Goal: Complete application form

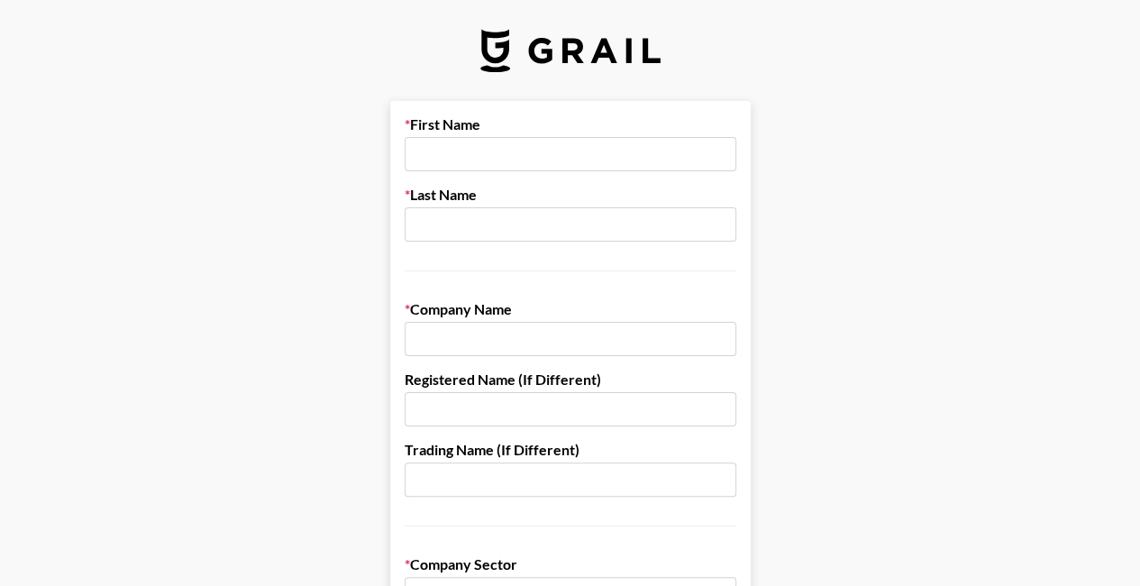
click at [492, 151] on input "text" at bounding box center [571, 154] width 332 height 34
type input "[PERSON_NAME]"
click at [445, 224] on input "text" at bounding box center [571, 224] width 332 height 34
type input "[PERSON_NAME]"
click at [474, 338] on input "text" at bounding box center [571, 339] width 332 height 34
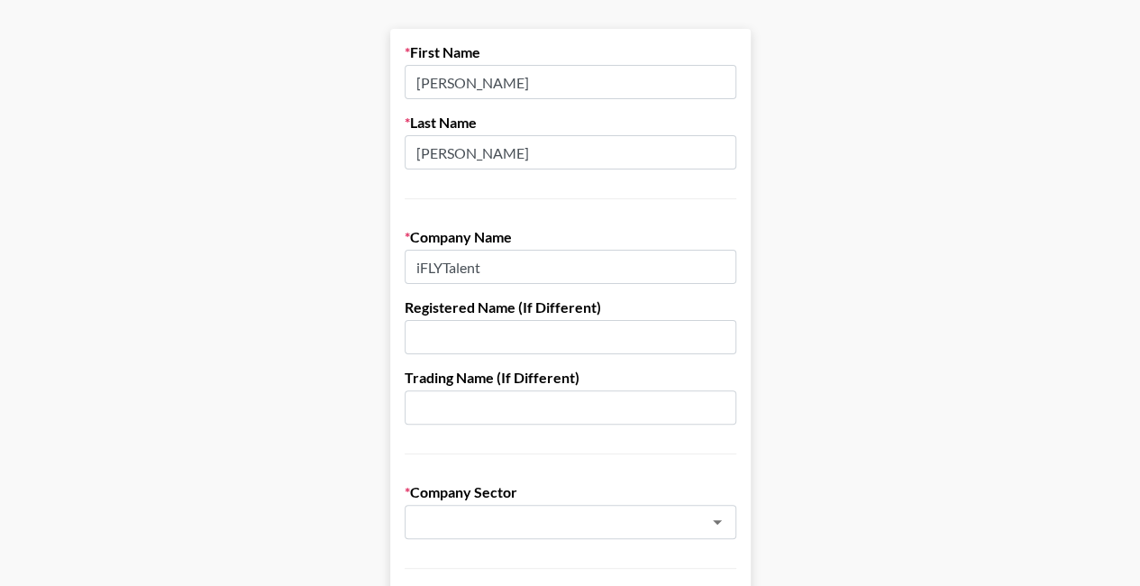
scroll to position [180, 0]
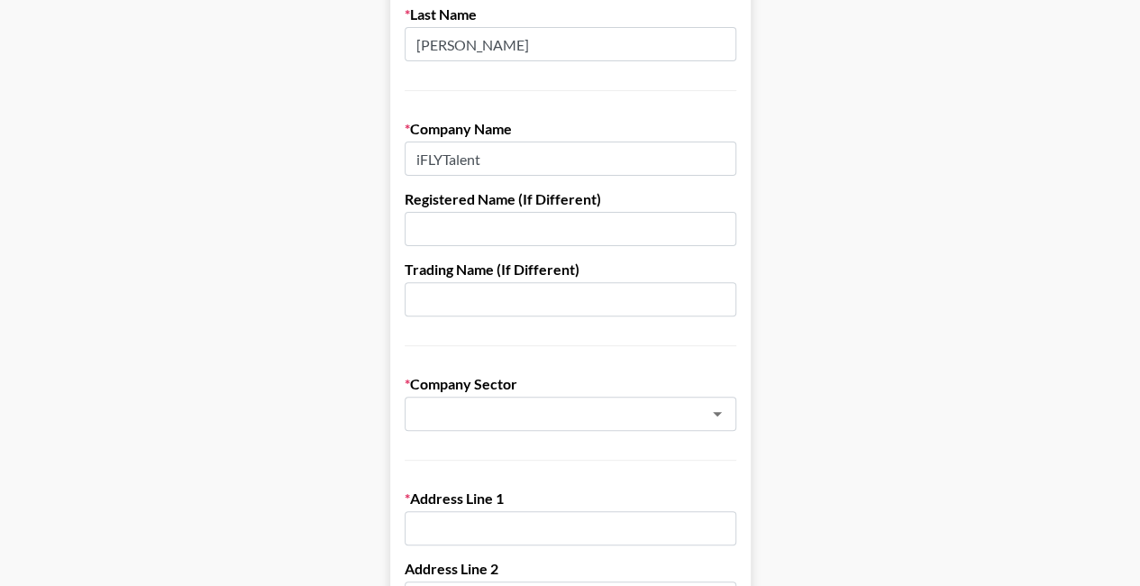
type input "iFLYTalent"
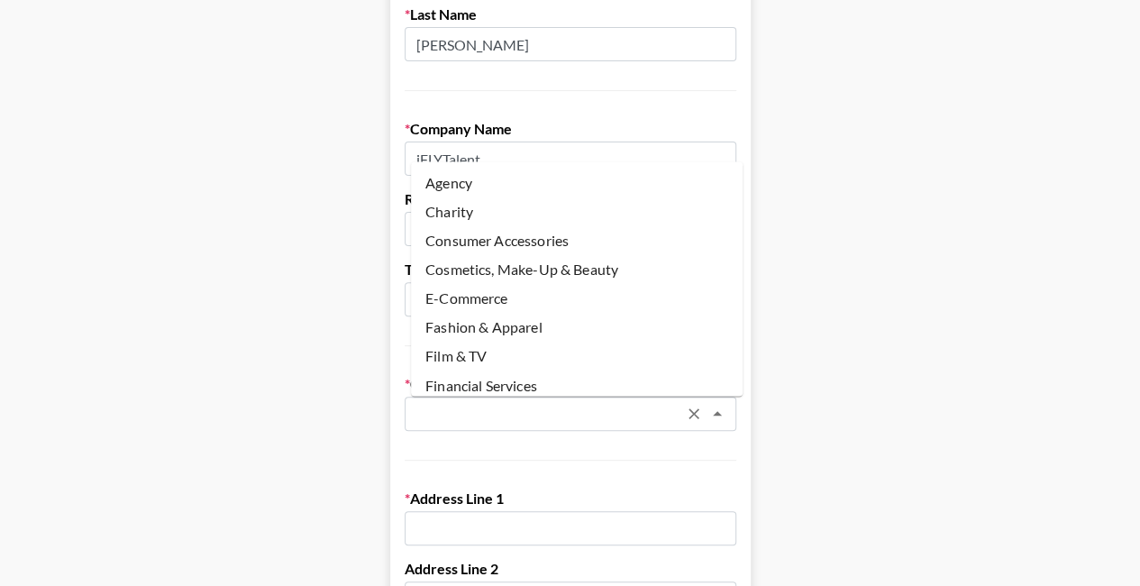
click at [483, 414] on input "text" at bounding box center [547, 414] width 262 height 21
click at [448, 181] on li "Agency" at bounding box center [577, 183] width 332 height 29
type input "Agency"
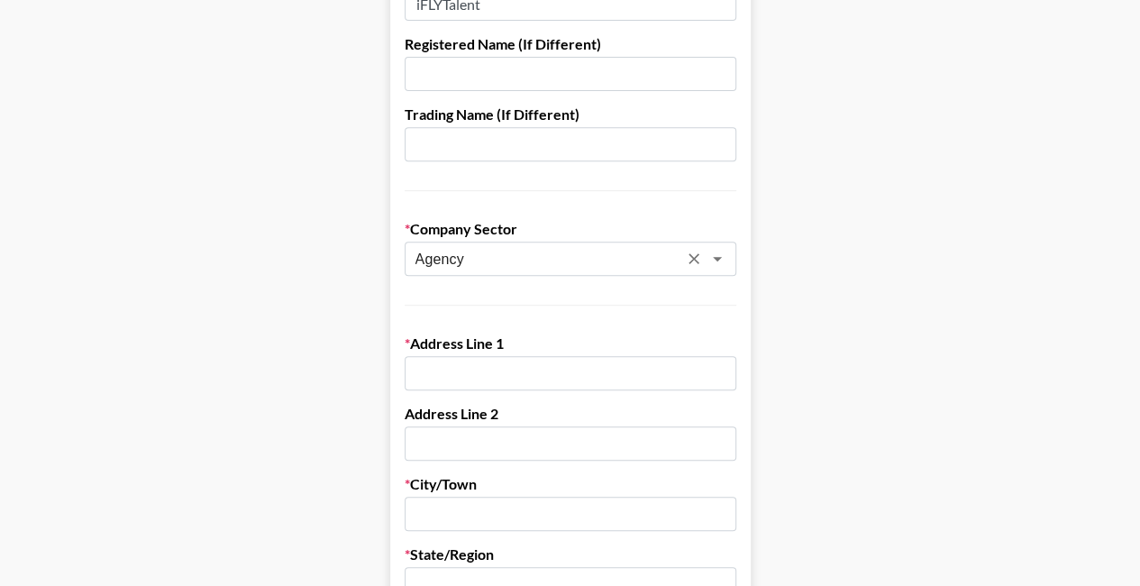
scroll to position [361, 0]
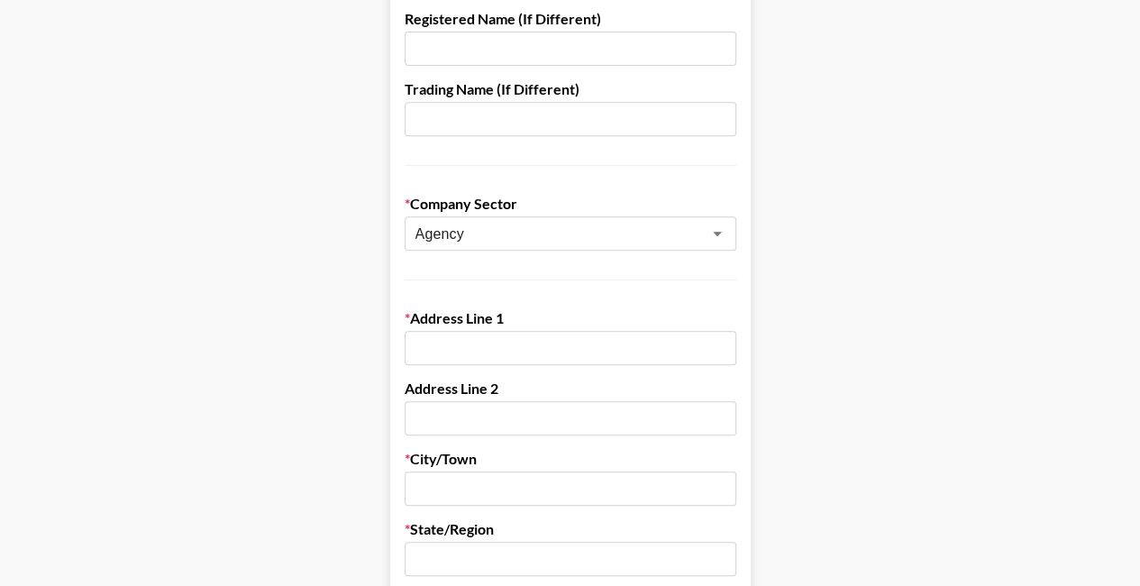
click at [518, 349] on input "text" at bounding box center [571, 348] width 332 height 34
click at [496, 349] on input "text" at bounding box center [571, 348] width 332 height 34
paste input "11/[GEOGRAPHIC_DATA] [STREET_ADDRESS]"
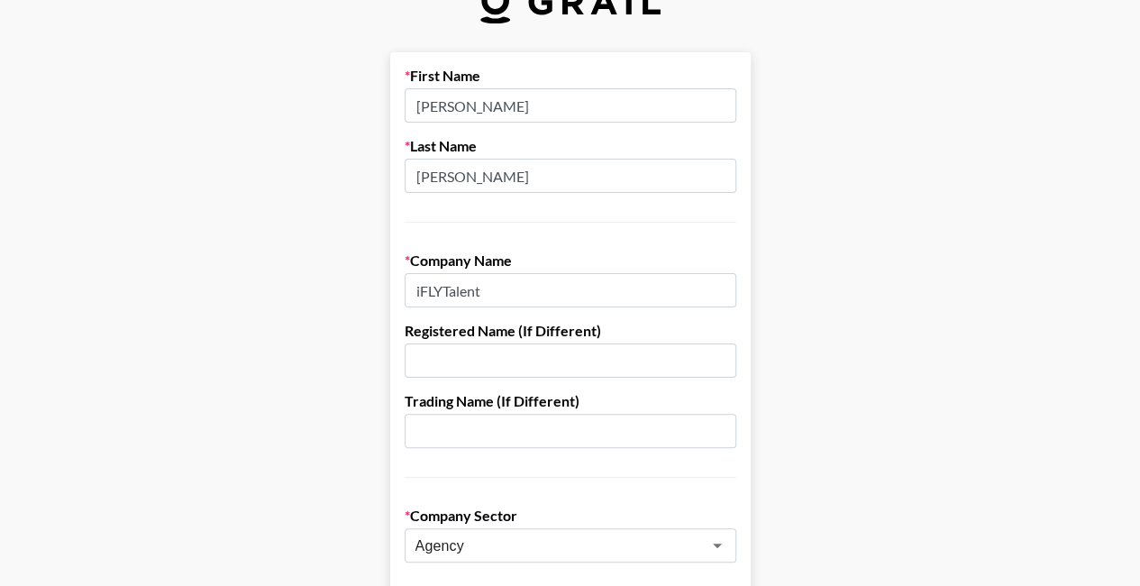
scroll to position [0, 0]
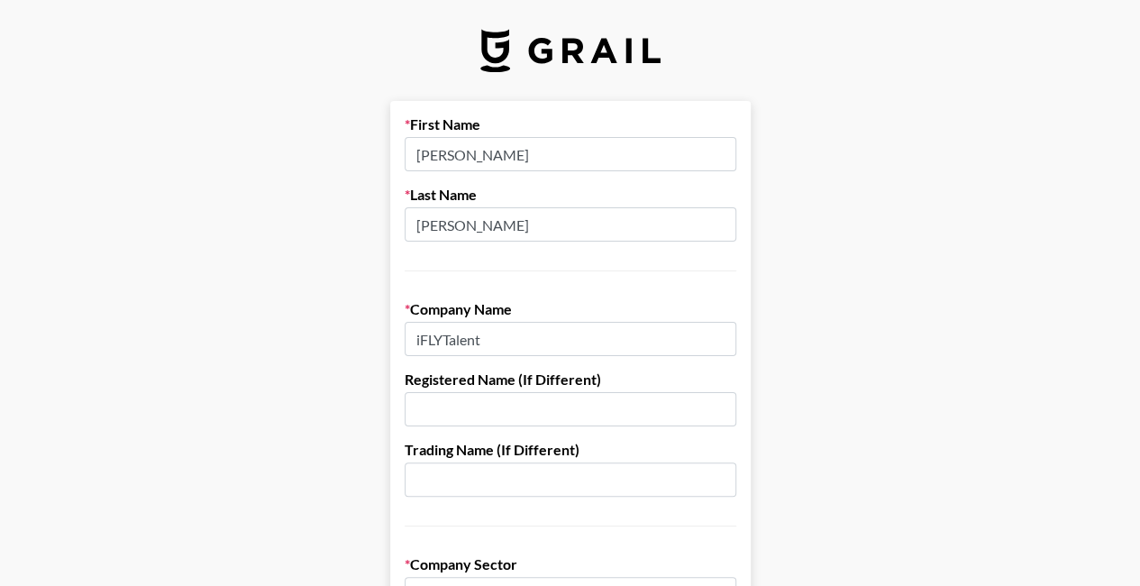
type input "11/[GEOGRAPHIC_DATA] [STREET_ADDRESS]"
drag, startPoint x: 506, startPoint y: 341, endPoint x: 458, endPoint y: 341, distance: 47.8
click at [458, 341] on input "iFLYTalent" at bounding box center [571, 339] width 332 height 34
click at [514, 341] on input "iFLYTEK([GEOGRAPHIC_DATA])" at bounding box center [571, 339] width 332 height 34
click at [585, 334] on input "iFLYTEK([GEOGRAPHIC_DATA])" at bounding box center [571, 339] width 332 height 34
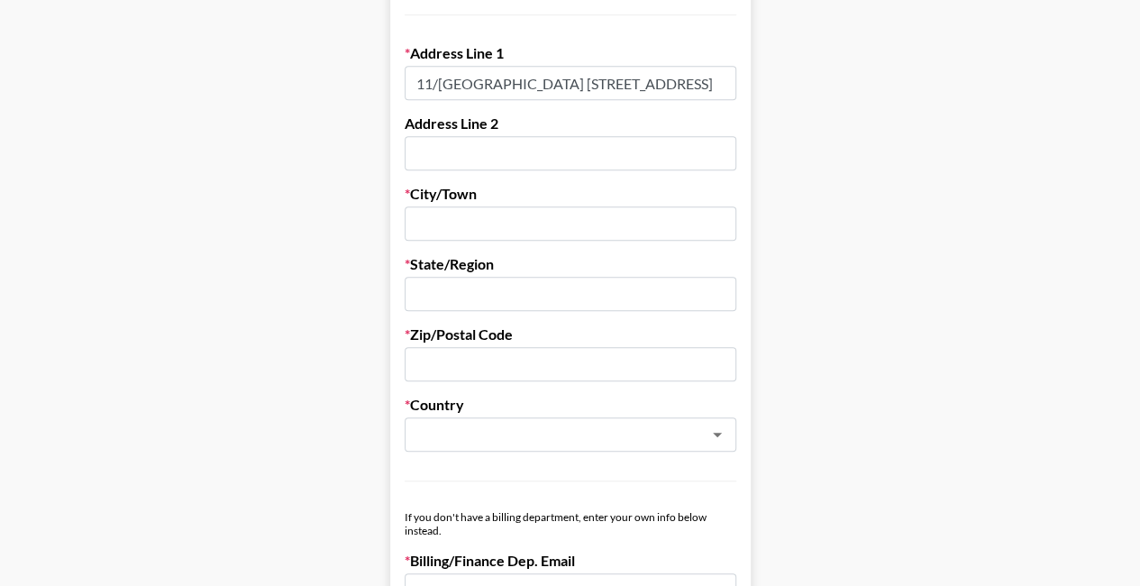
scroll to position [631, 0]
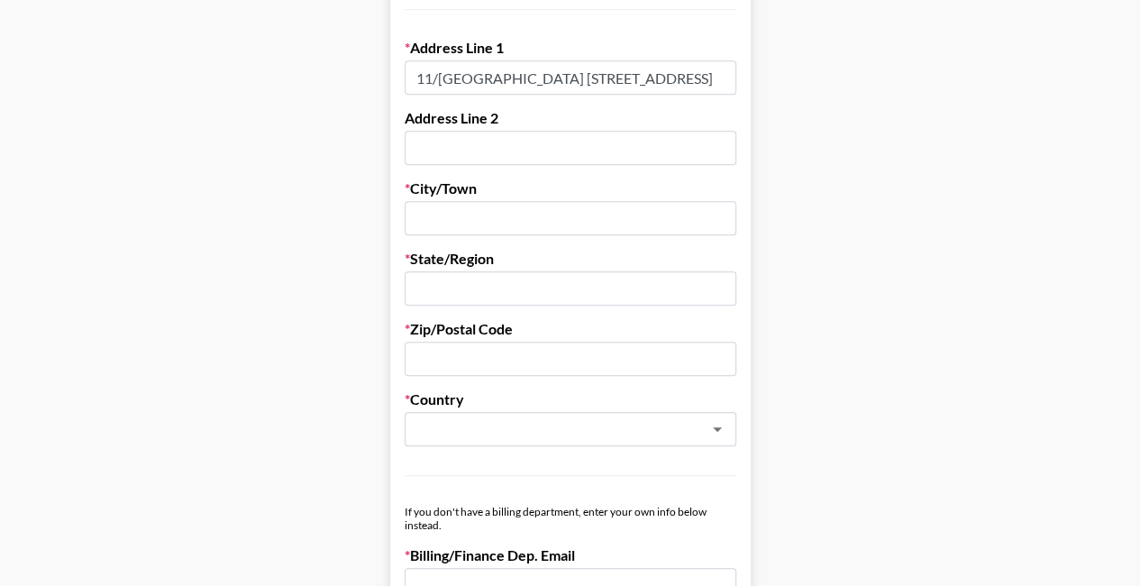
type input "iFLYTEK([GEOGRAPHIC_DATA])"
click at [496, 218] on input "text" at bounding box center [571, 218] width 332 height 34
type input "Hong Knog"
click at [442, 286] on input "text" at bounding box center [571, 288] width 332 height 34
type input "[GEOGRAPHIC_DATA]"
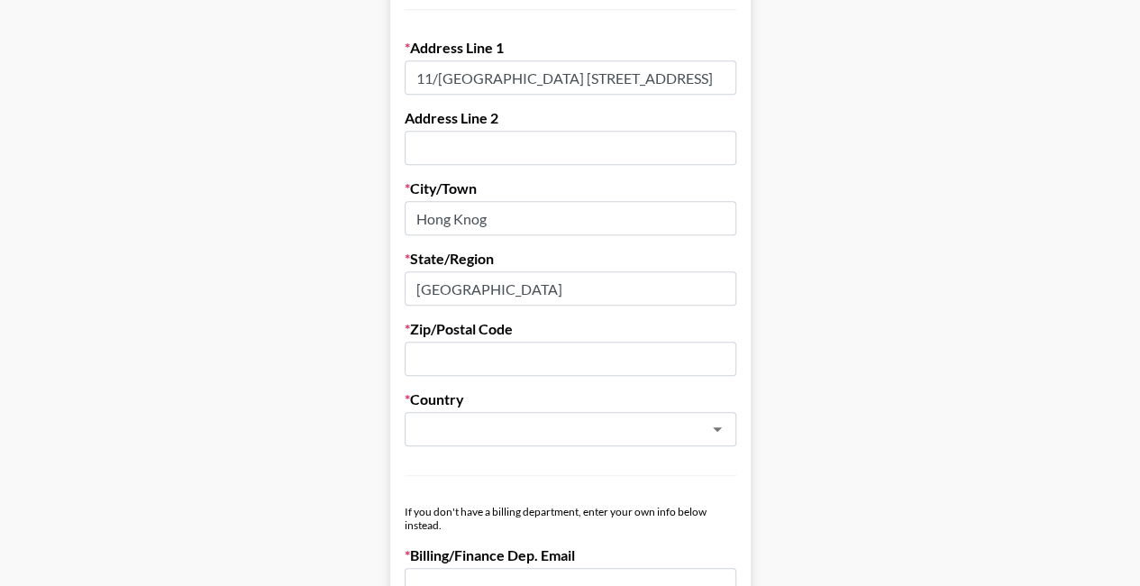
click at [472, 348] on input "text" at bounding box center [571, 359] width 332 height 34
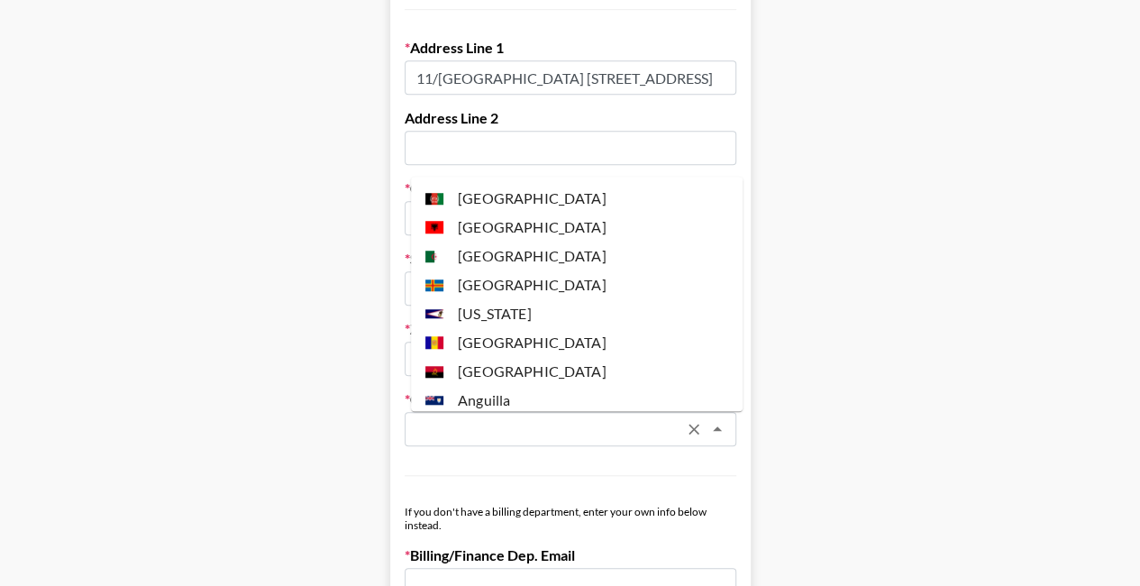
click at [456, 429] on input "text" at bounding box center [547, 429] width 262 height 21
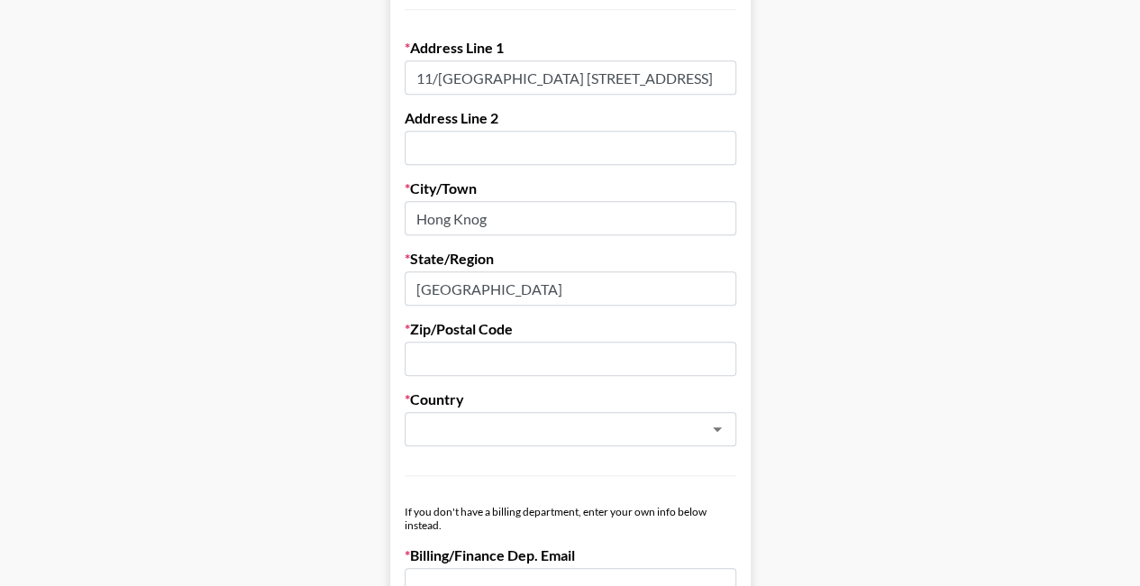
click at [313, 443] on main "First Name [PERSON_NAME] Last Name [PERSON_NAME] Company Name iFLYTEK([GEOGRAPH…" at bounding box center [570, 248] width 1112 height 1557
click at [447, 435] on input "text" at bounding box center [547, 429] width 262 height 21
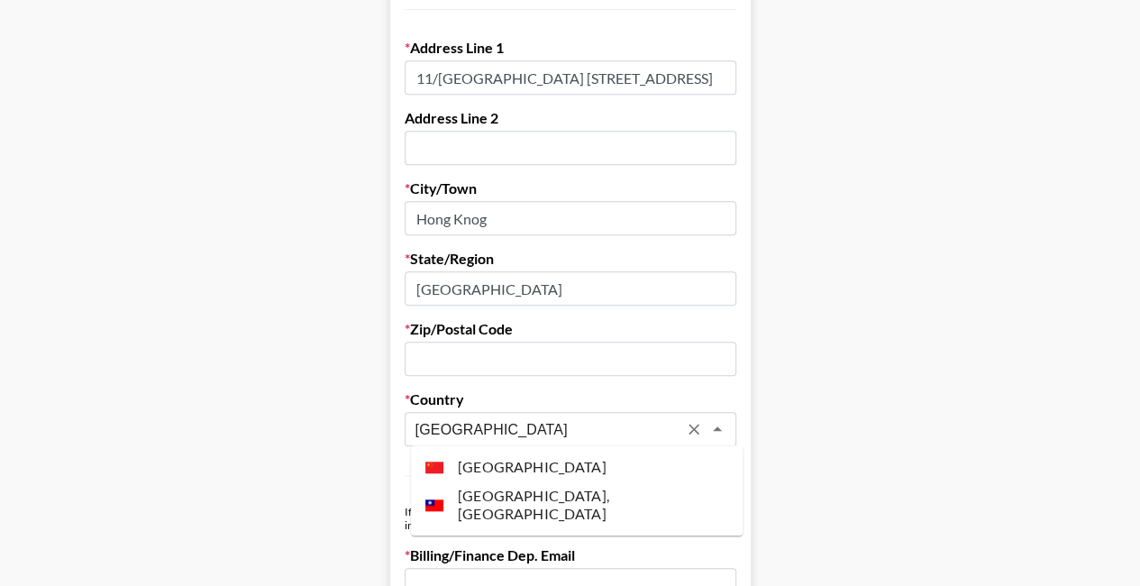
click at [488, 468] on li "[GEOGRAPHIC_DATA]" at bounding box center [577, 467] width 332 height 29
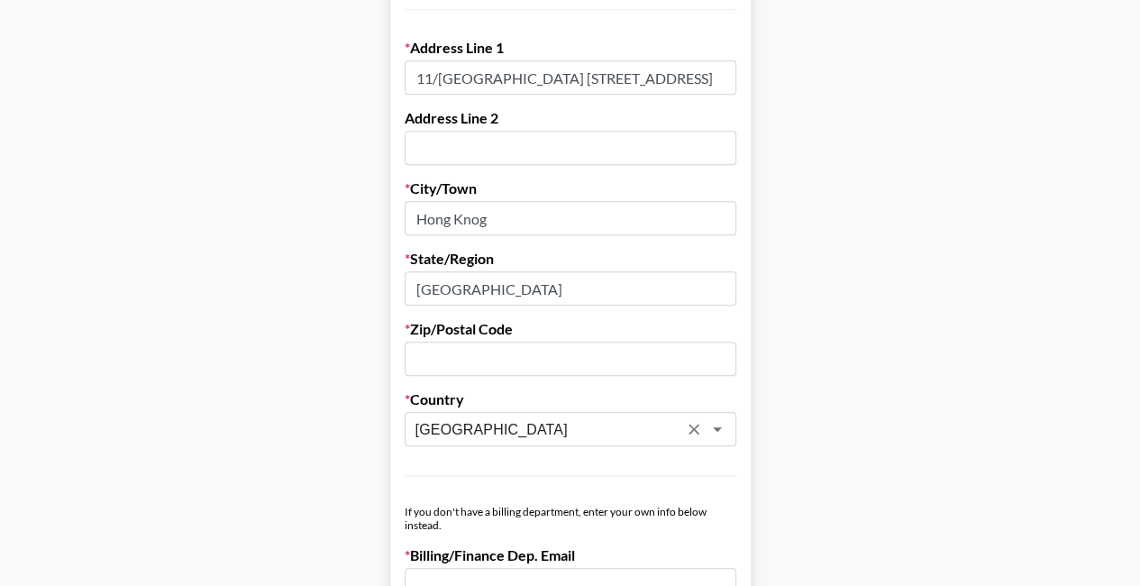
type input "[GEOGRAPHIC_DATA]"
click at [460, 359] on input "text" at bounding box center [571, 359] width 332 height 34
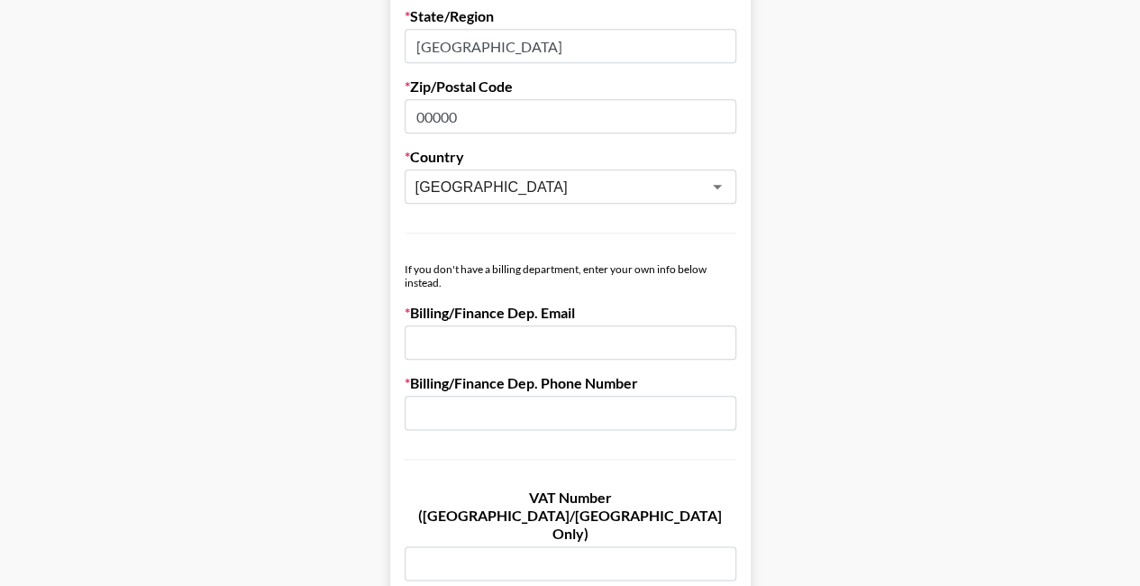
scroll to position [901, 0]
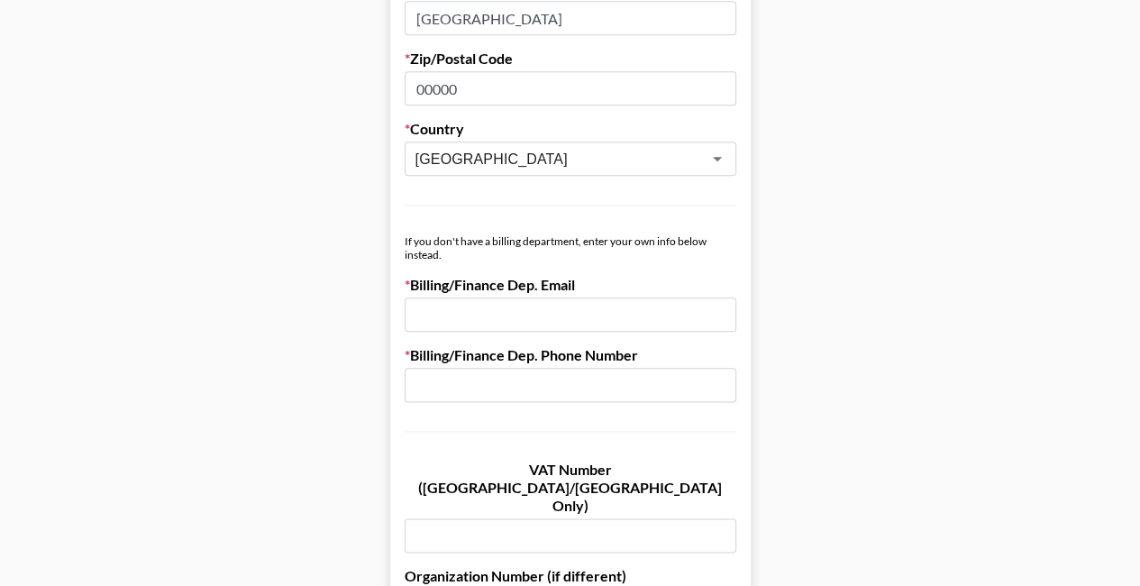
type input "00000"
drag, startPoint x: 462, startPoint y: 256, endPoint x: 409, endPoint y: 235, distance: 57.1
copy div "If you don't have a billing department, enter your own info below instead."
click at [474, 316] on input "email" at bounding box center [571, 314] width 332 height 34
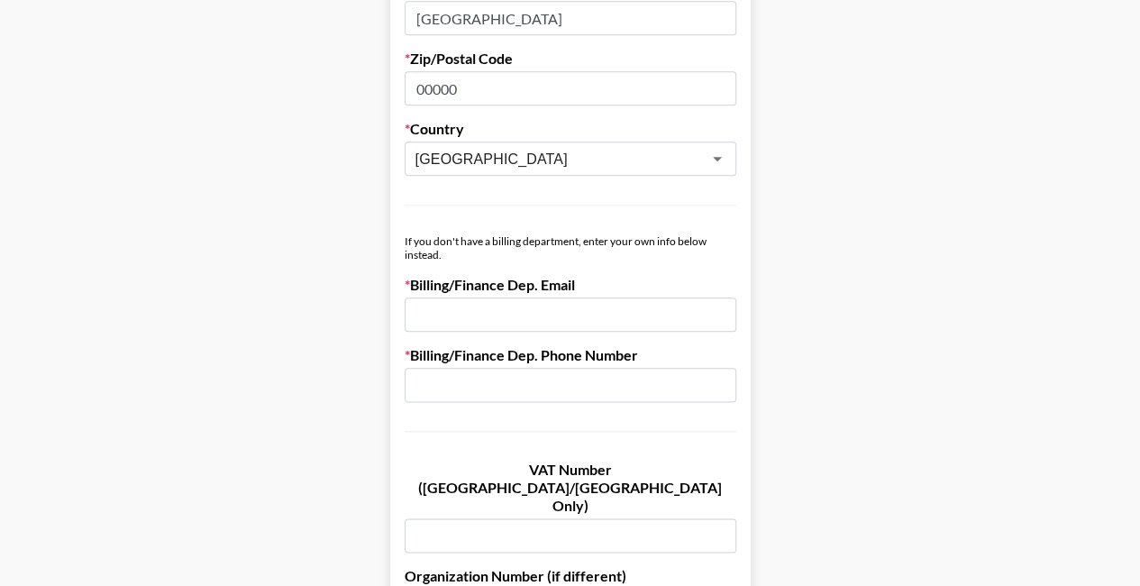
click at [517, 302] on input "email" at bounding box center [571, 314] width 332 height 34
paste input "[PERSON_NAME][EMAIL_ADDRESS][DOMAIN_NAME]"
type input "[PERSON_NAME][EMAIL_ADDRESS][DOMAIN_NAME]"
click at [478, 389] on input "text" at bounding box center [571, 385] width 332 height 34
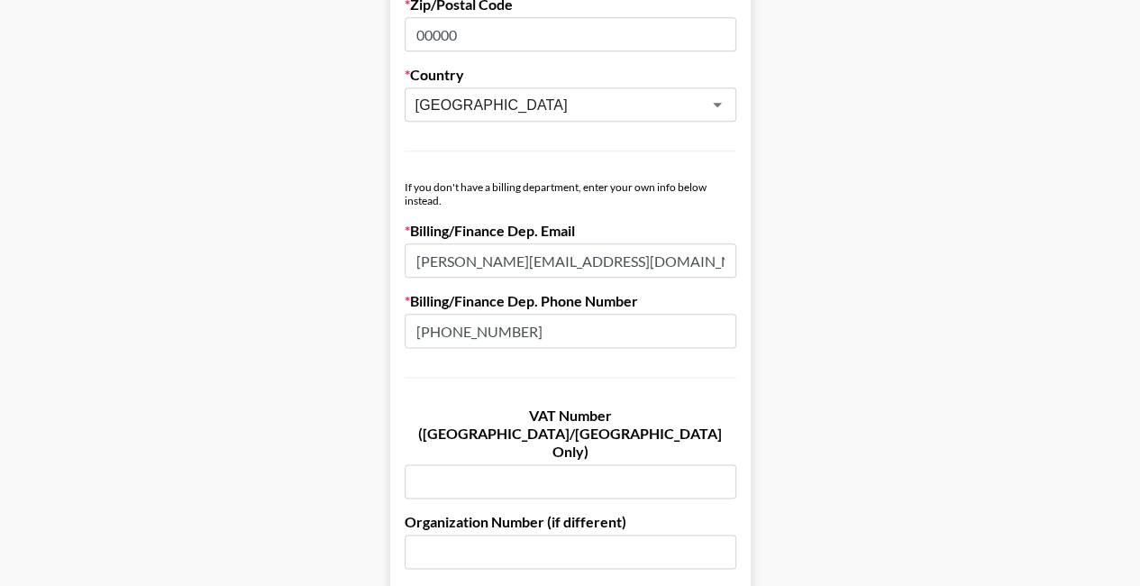
scroll to position [1082, 0]
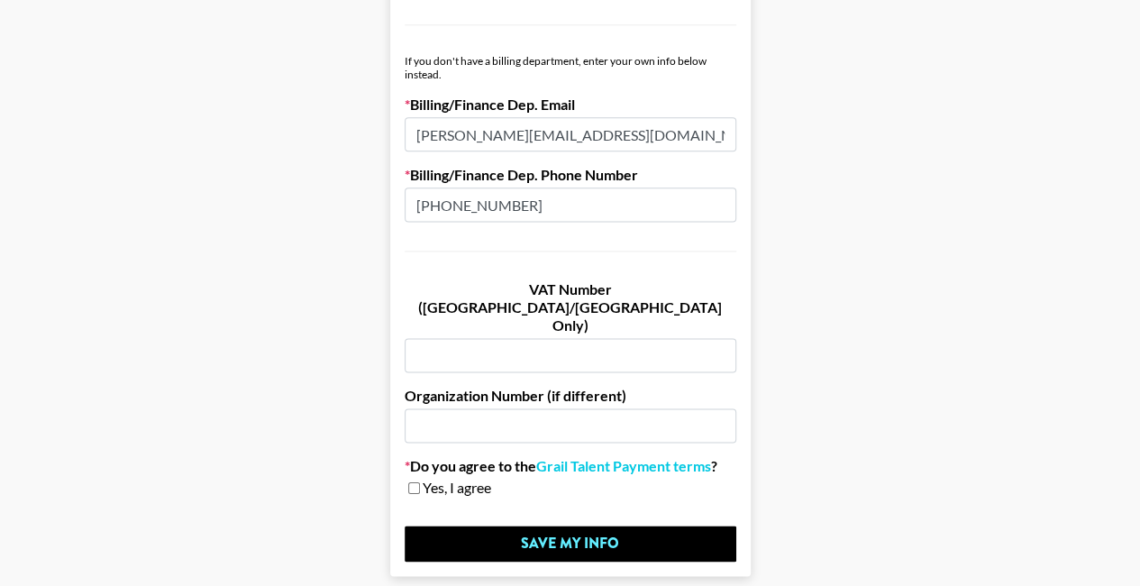
type input "[PHONE_NUMBER]"
click at [420, 481] on input "checkbox" at bounding box center [414, 487] width 12 height 13
checkbox input "true"
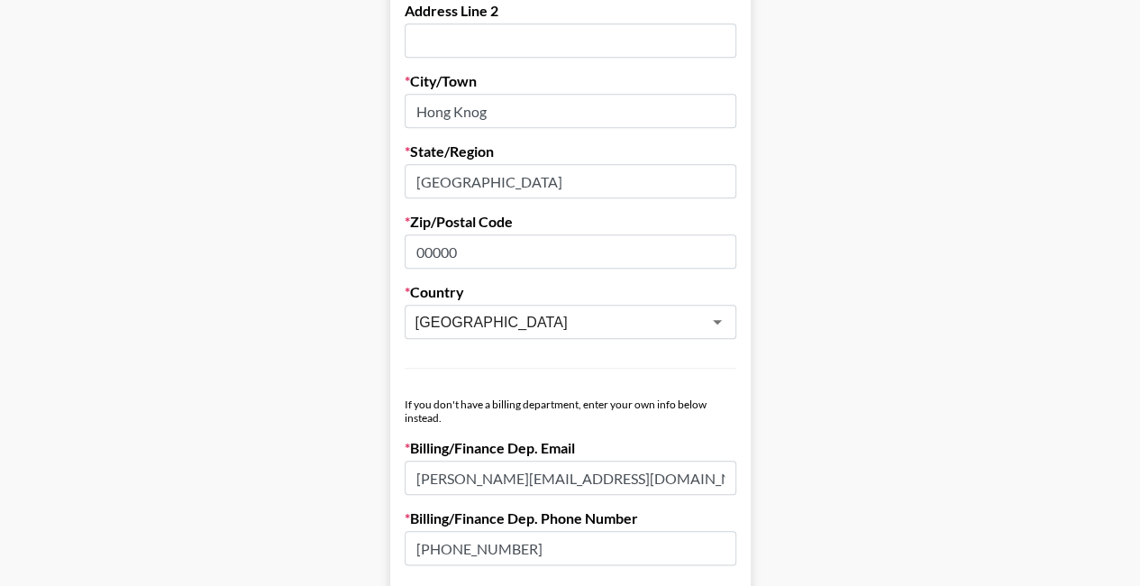
scroll to position [901, 0]
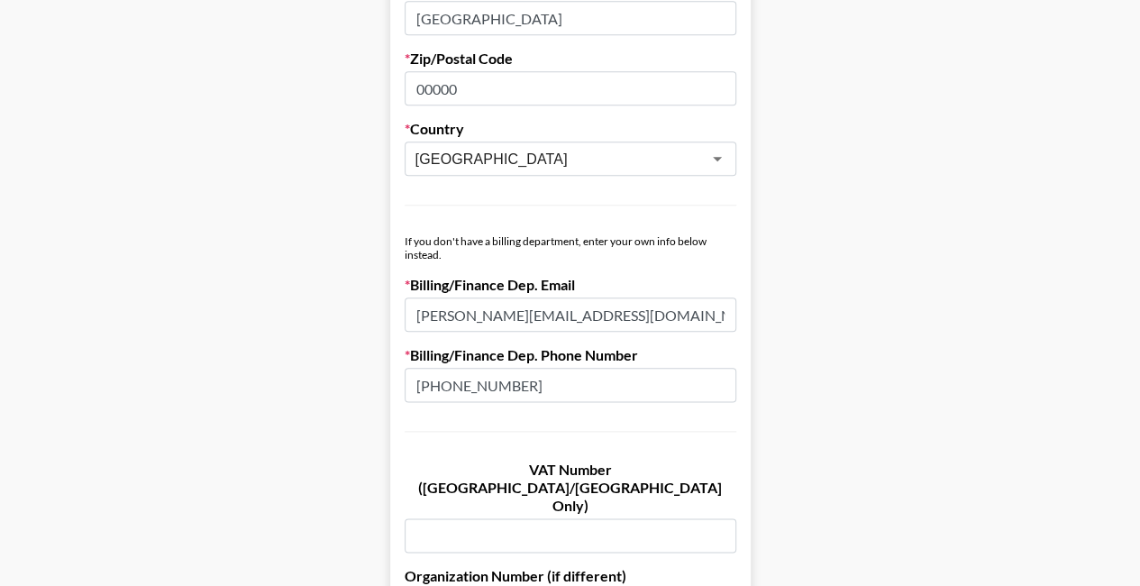
drag, startPoint x: 600, startPoint y: 282, endPoint x: 599, endPoint y: 297, distance: 14.5
click at [599, 297] on div "Billing/Finance Dep. Email [PERSON_NAME][EMAIL_ADDRESS][DOMAIN_NAME]" at bounding box center [571, 304] width 332 height 56
copy label "Billing/Finance Dep. Email"
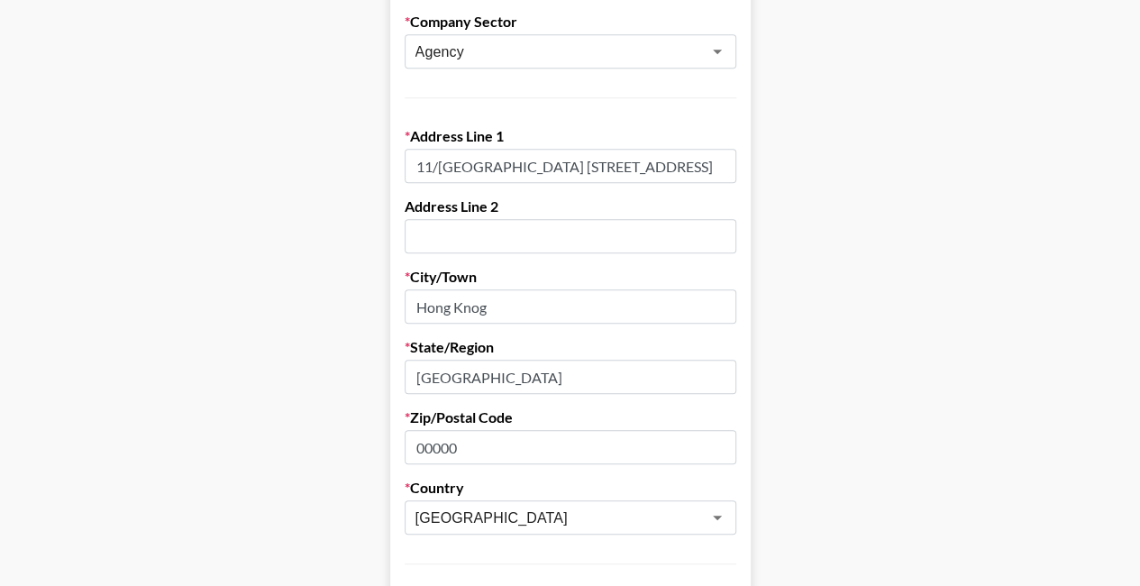
scroll to position [541, 0]
click at [497, 169] on input "11/[GEOGRAPHIC_DATA] [STREET_ADDRESS]" at bounding box center [571, 168] width 332 height 34
drag, startPoint x: 424, startPoint y: 169, endPoint x: 764, endPoint y: 161, distance: 340.8
click at [766, 161] on main "First Name [PERSON_NAME] Last Name [PERSON_NAME] Company Name iFLYTEK([GEOGRAPH…" at bounding box center [570, 338] width 1112 height 1557
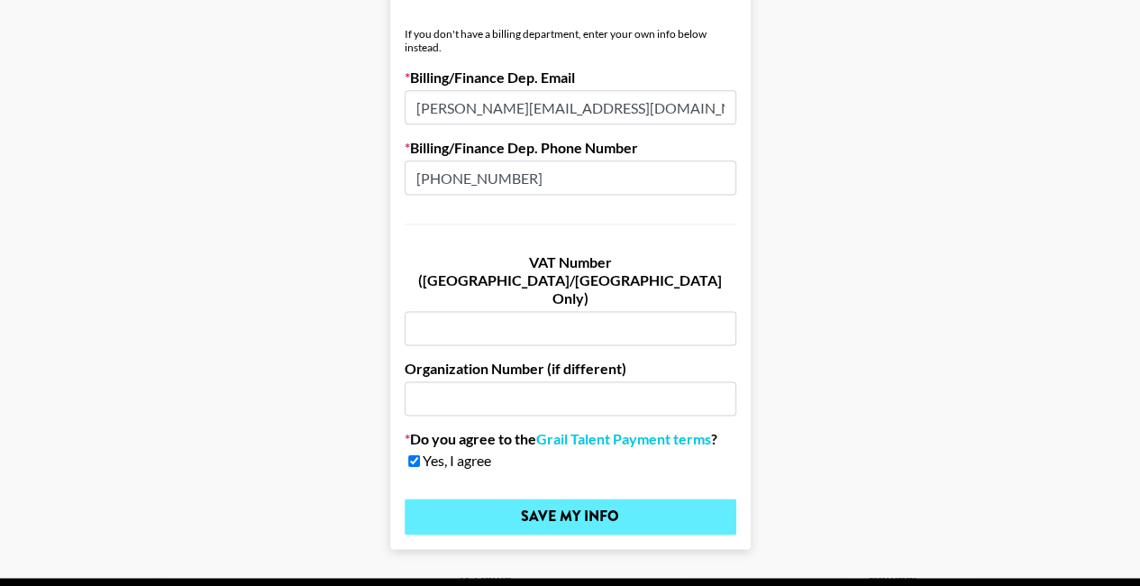
scroll to position [1135, 0]
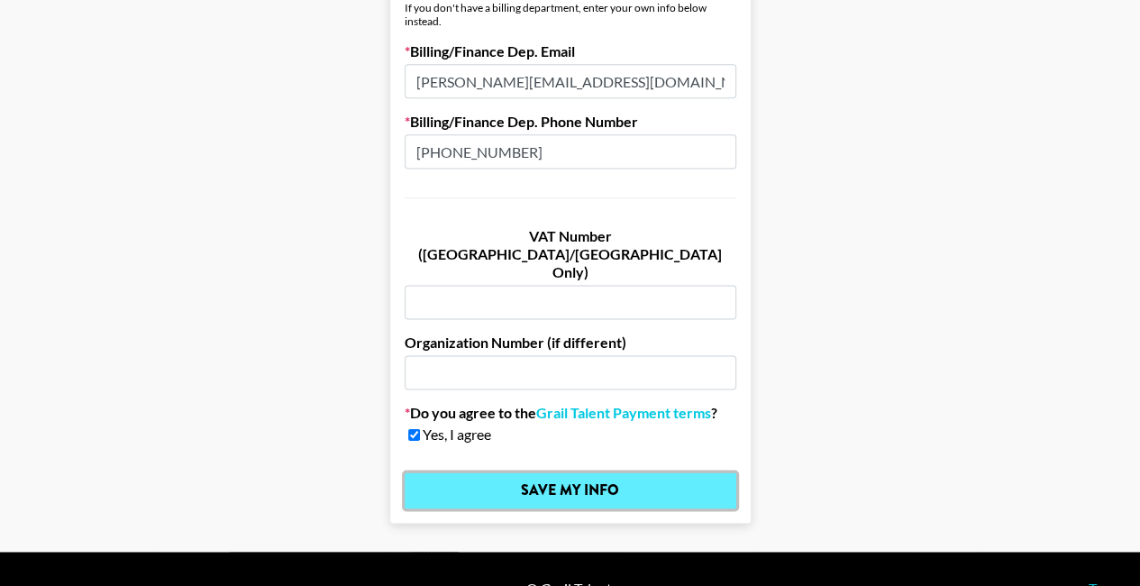
click at [566, 472] on input "Save My Info" at bounding box center [571, 490] width 332 height 36
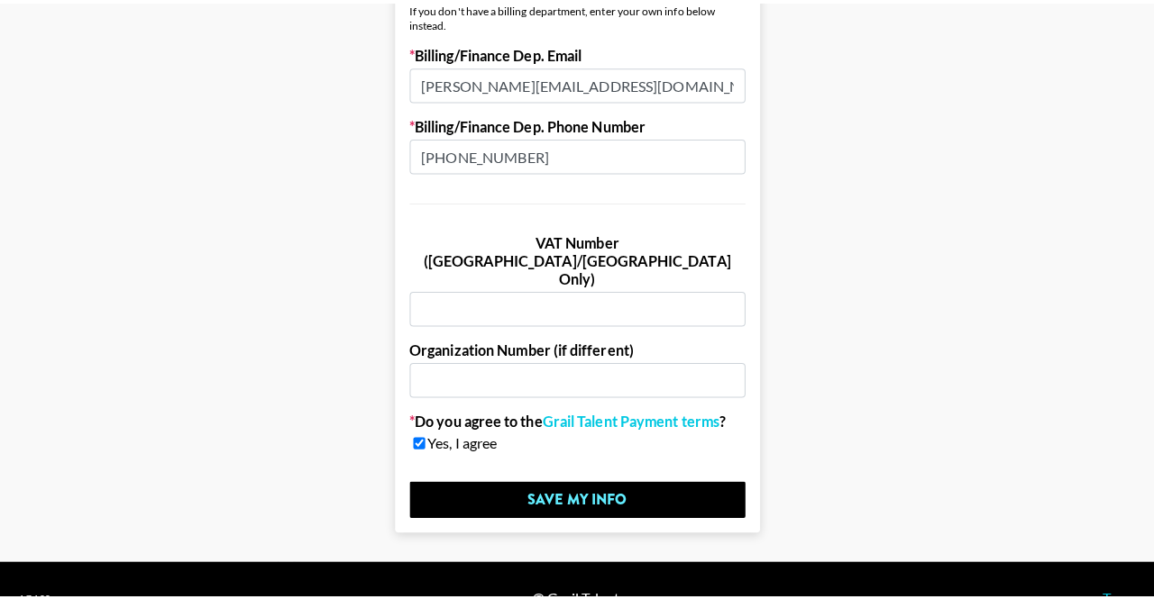
scroll to position [0, 0]
